Goal: Find specific page/section: Find specific page/section

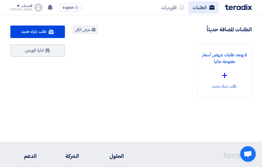
click at [203, 8] on link "الطلبات" at bounding box center [204, 7] width 30 height 12
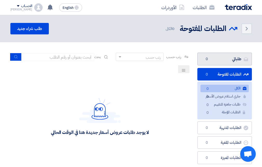
click at [221, 55] on link "طلباتي طلباتي 0" at bounding box center [224, 58] width 55 height 13
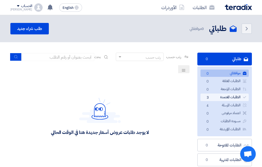
click at [223, 98] on link "الطلبات المعتمدة الطلبات المعتمدة 3" at bounding box center [225, 97] width 48 height 8
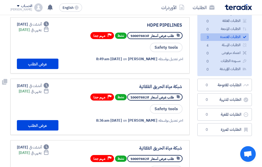
scroll to position [52, 0]
